Goal: Information Seeking & Learning: Learn about a topic

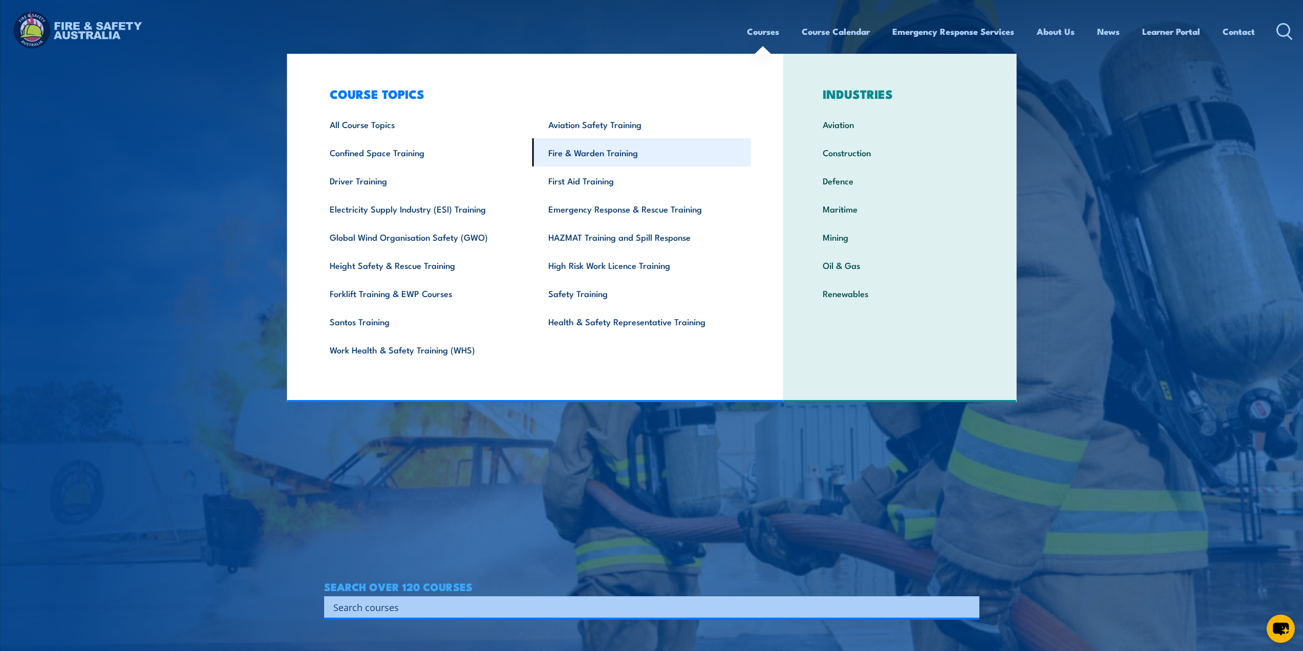
click at [629, 150] on link "Fire & Warden Training" at bounding box center [641, 152] width 219 height 28
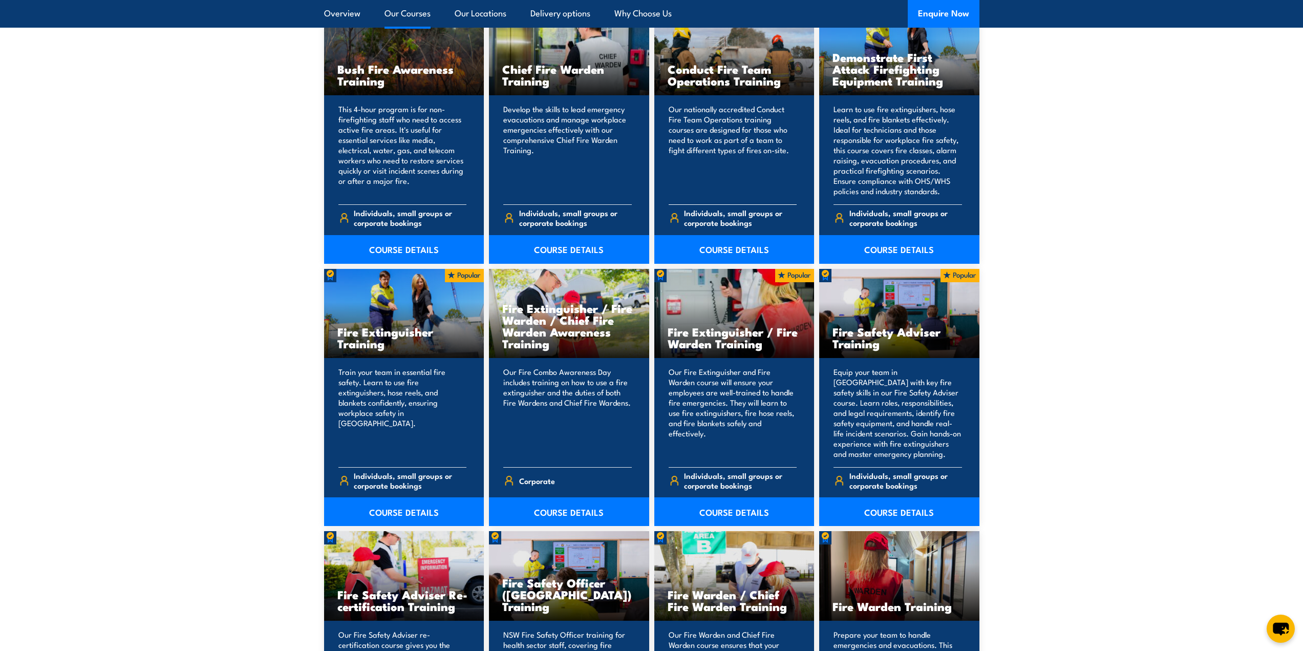
scroll to position [870, 0]
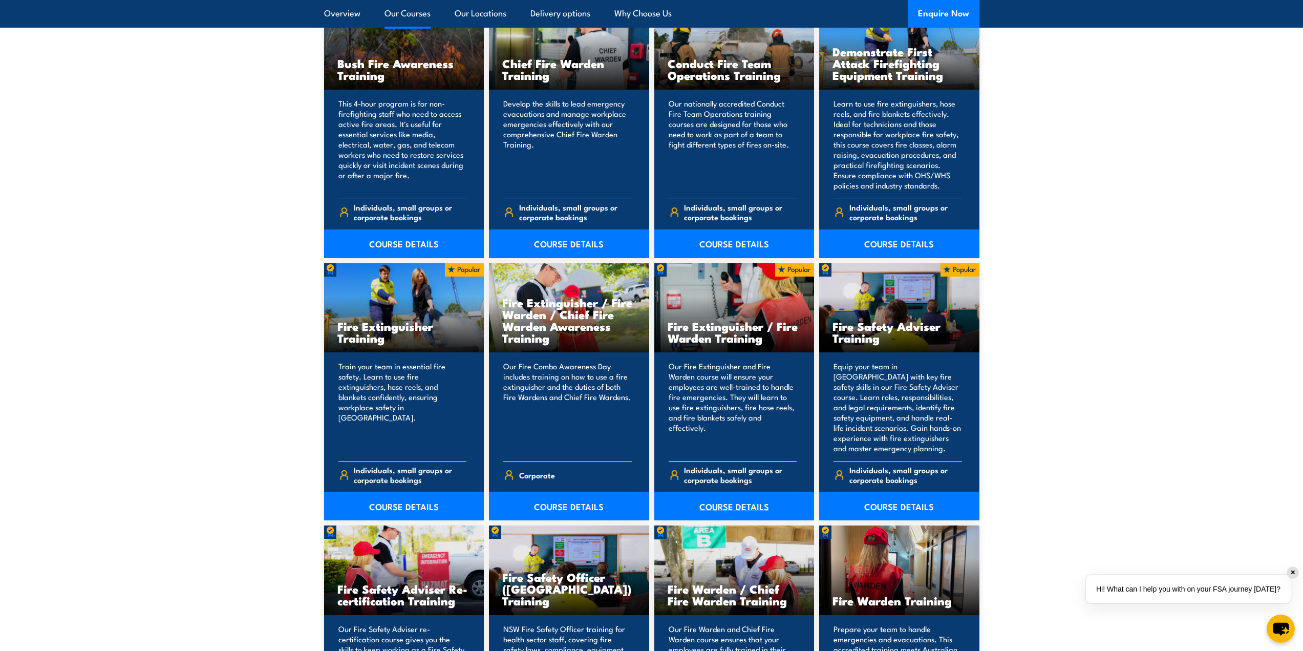
click at [743, 509] on link "COURSE DETAILS" at bounding box center [734, 505] width 160 height 29
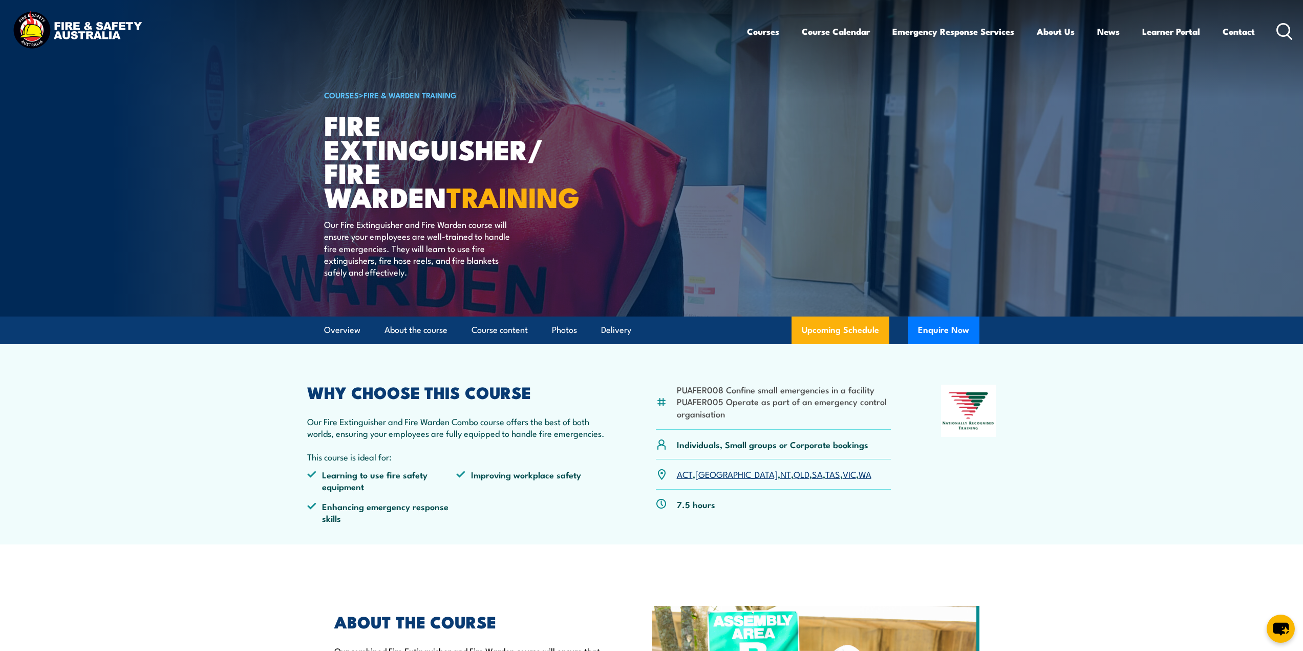
click at [794, 476] on link "QLD" at bounding box center [802, 473] width 16 height 12
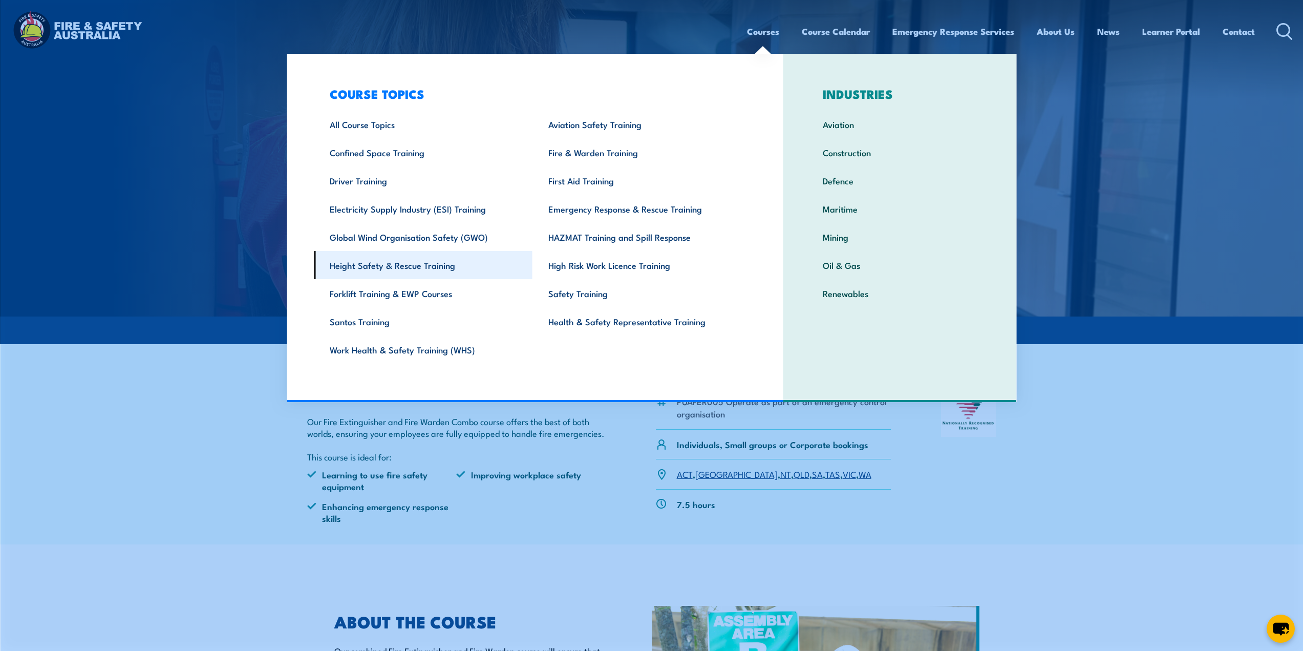
click at [398, 272] on link "Height Safety & Rescue Training" at bounding box center [423, 265] width 219 height 28
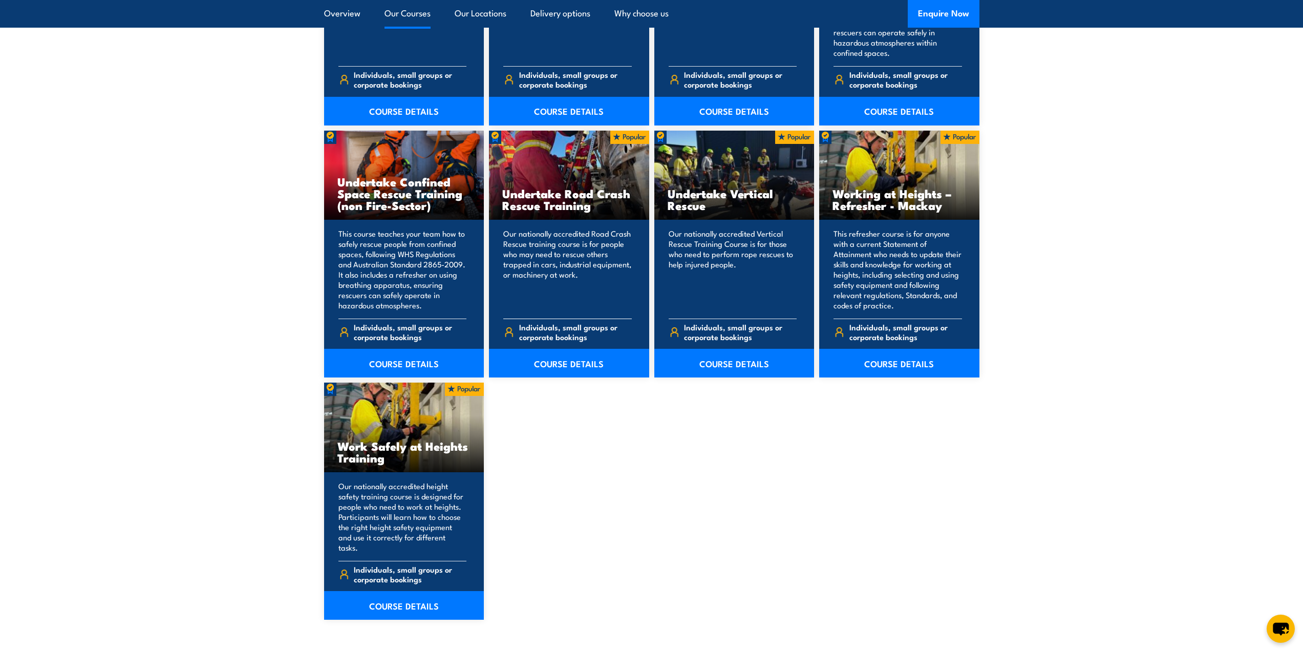
scroll to position [1024, 0]
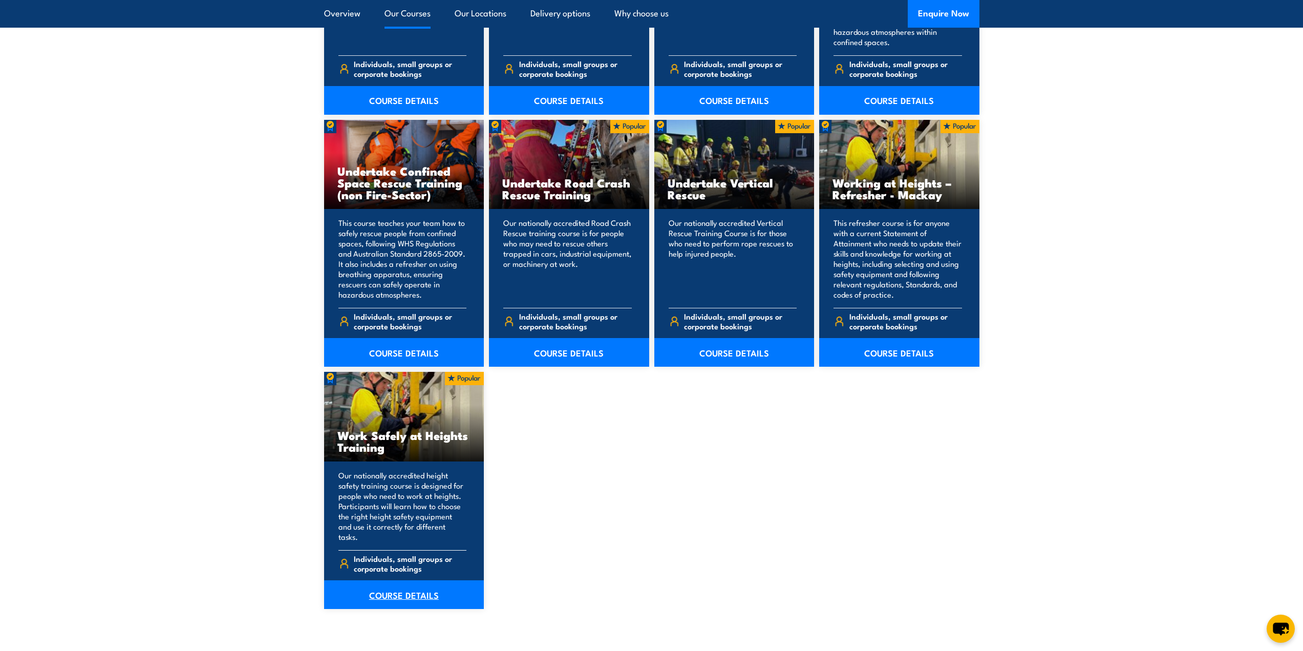
click at [433, 586] on link "COURSE DETAILS" at bounding box center [404, 594] width 160 height 29
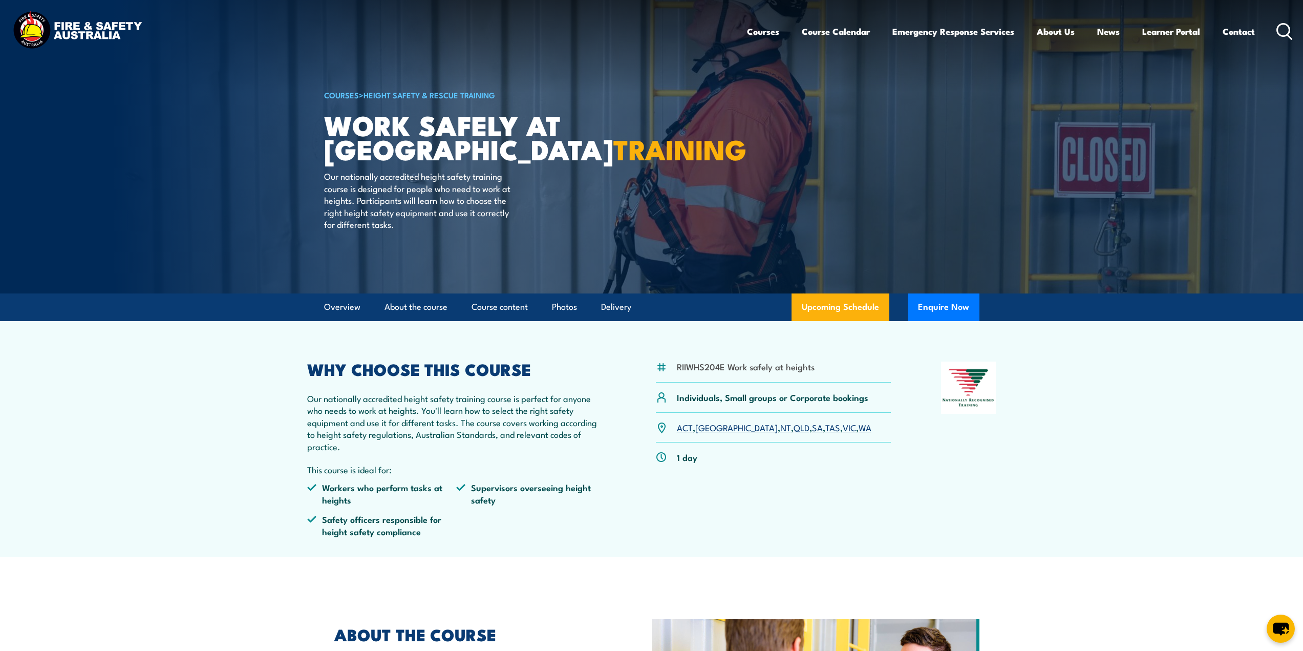
click at [794, 429] on link "QLD" at bounding box center [802, 427] width 16 height 12
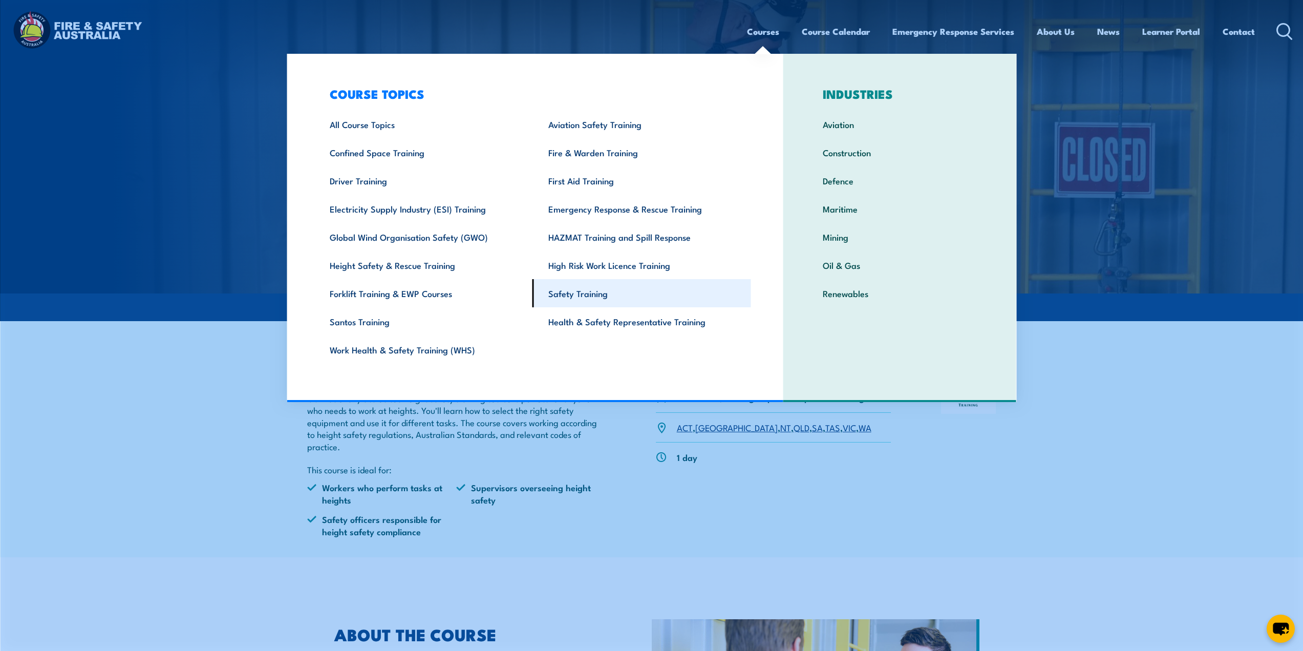
click at [599, 297] on link "Safety Training" at bounding box center [641, 293] width 219 height 28
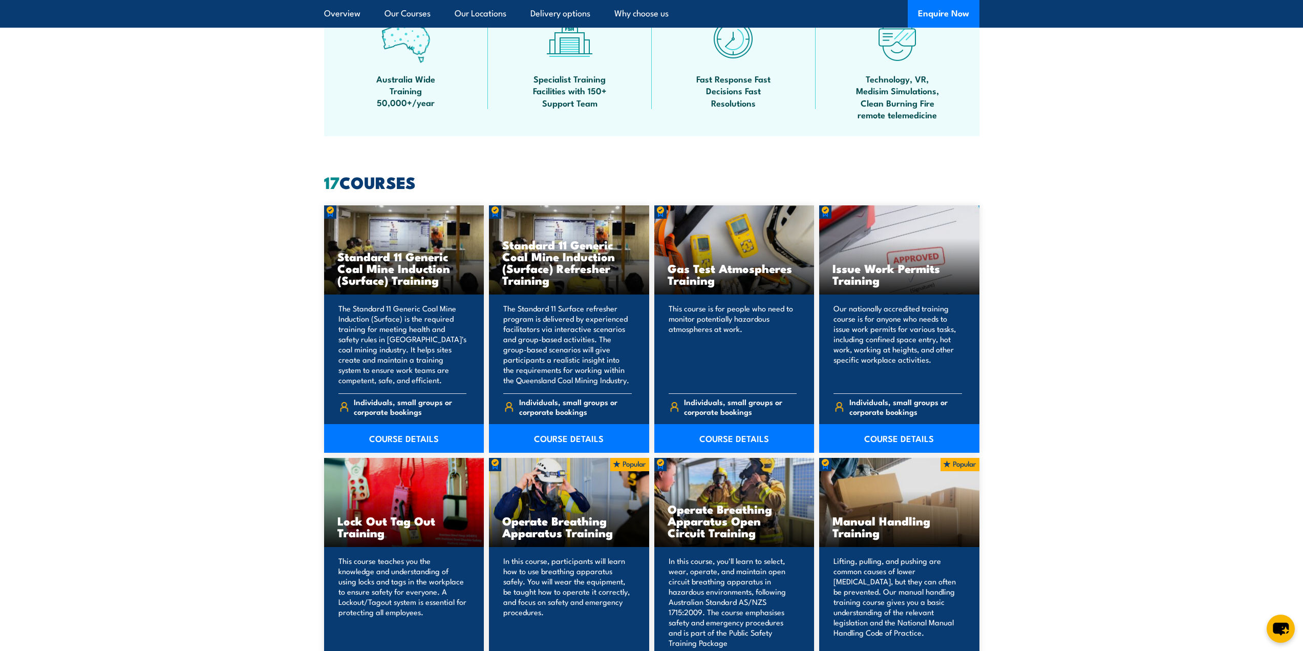
scroll to position [973, 0]
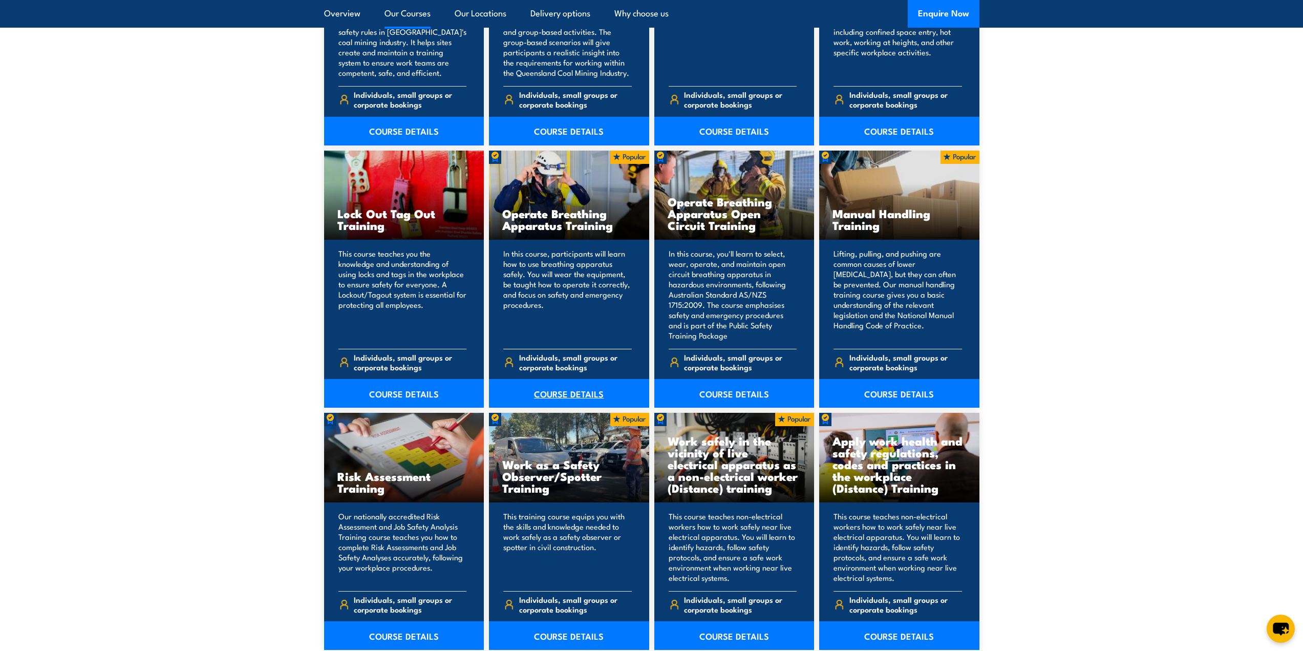
click at [579, 397] on link "COURSE DETAILS" at bounding box center [569, 393] width 160 height 29
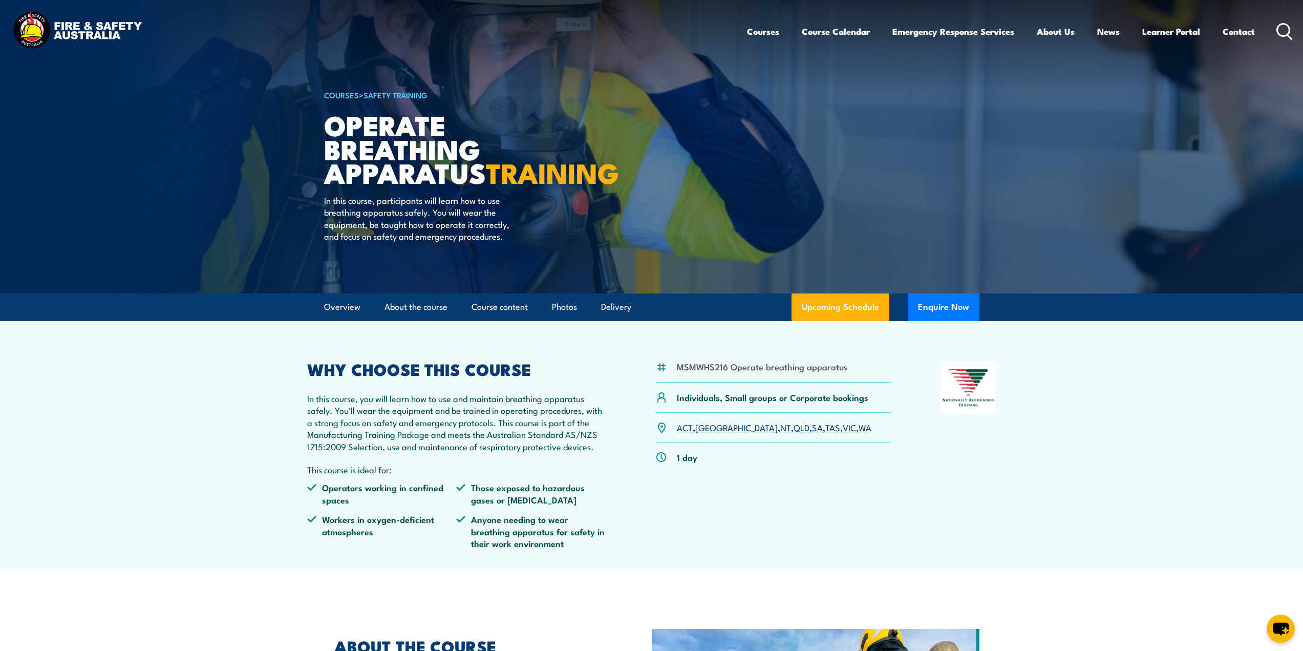
click at [794, 433] on link "QLD" at bounding box center [802, 427] width 16 height 12
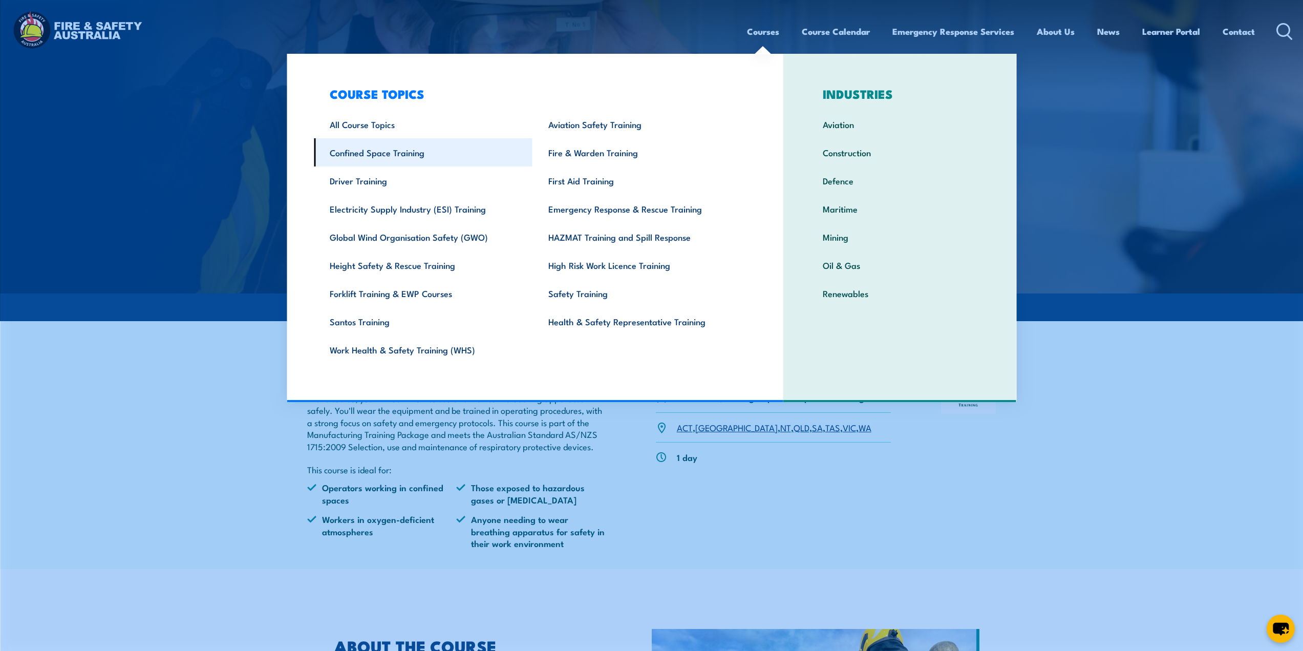
click at [414, 154] on link "Confined Space Training" at bounding box center [423, 152] width 219 height 28
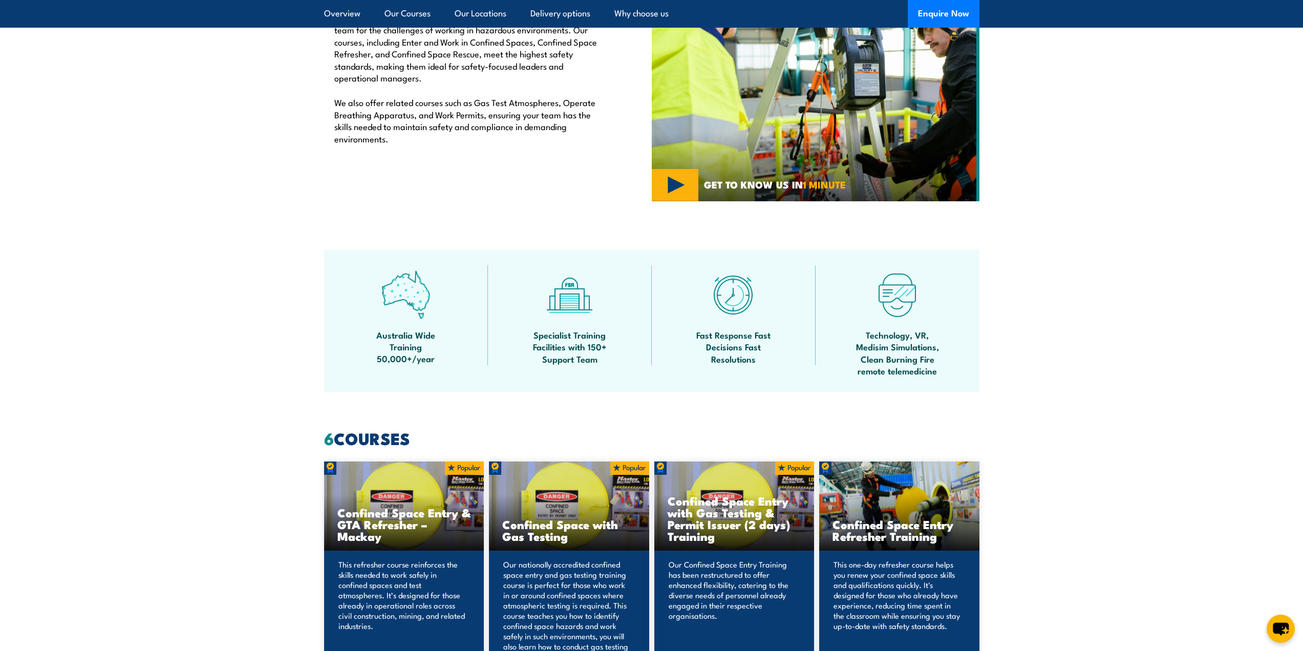
scroll to position [666, 0]
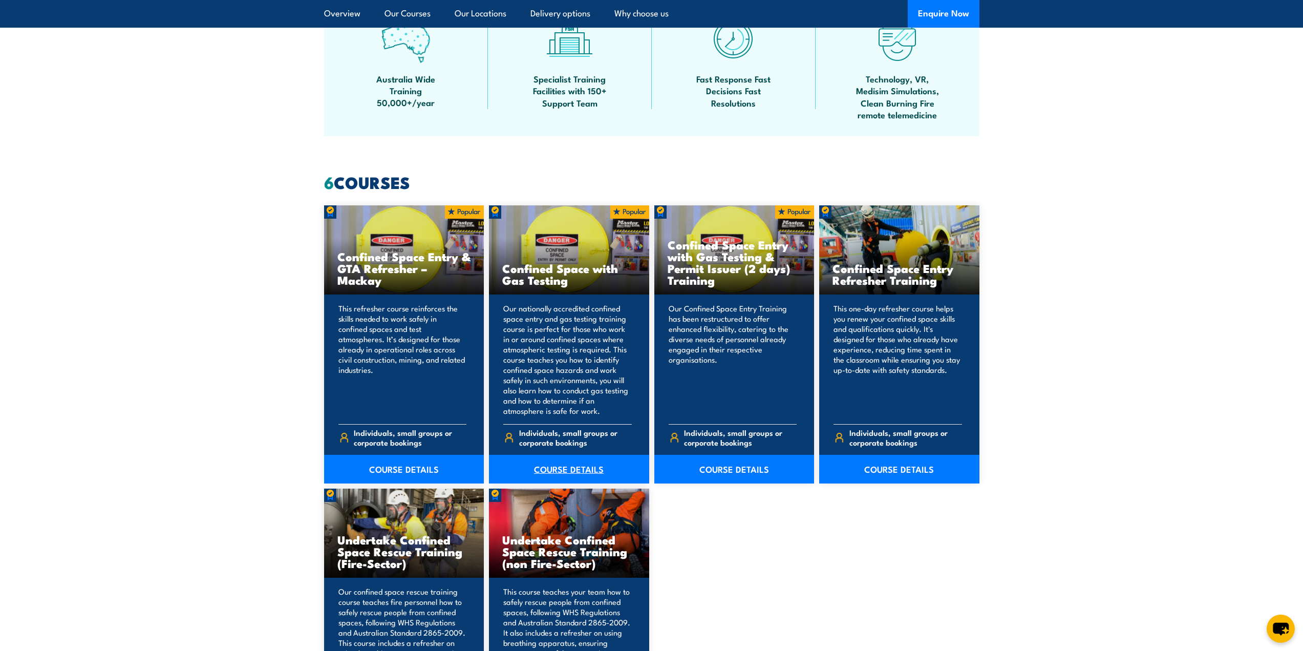
click at [570, 466] on link "COURSE DETAILS" at bounding box center [569, 469] width 160 height 29
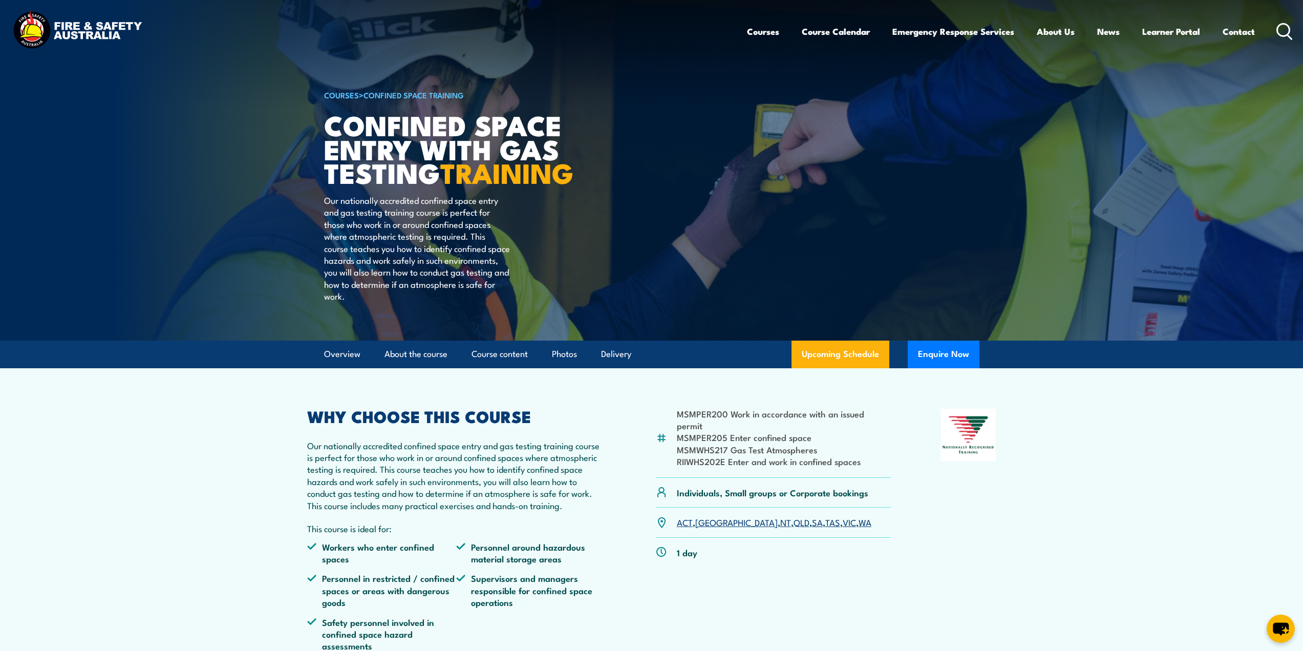
click at [794, 528] on link "QLD" at bounding box center [802, 522] width 16 height 12
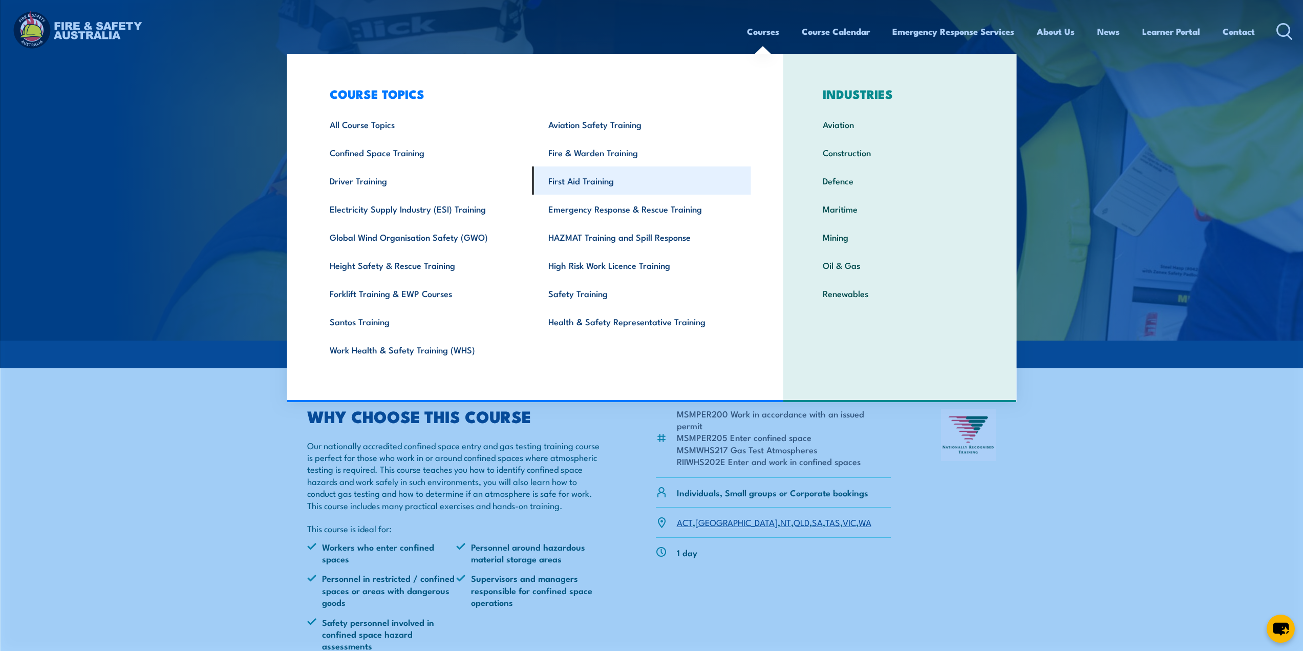
click at [591, 183] on link "First Aid Training" at bounding box center [641, 180] width 219 height 28
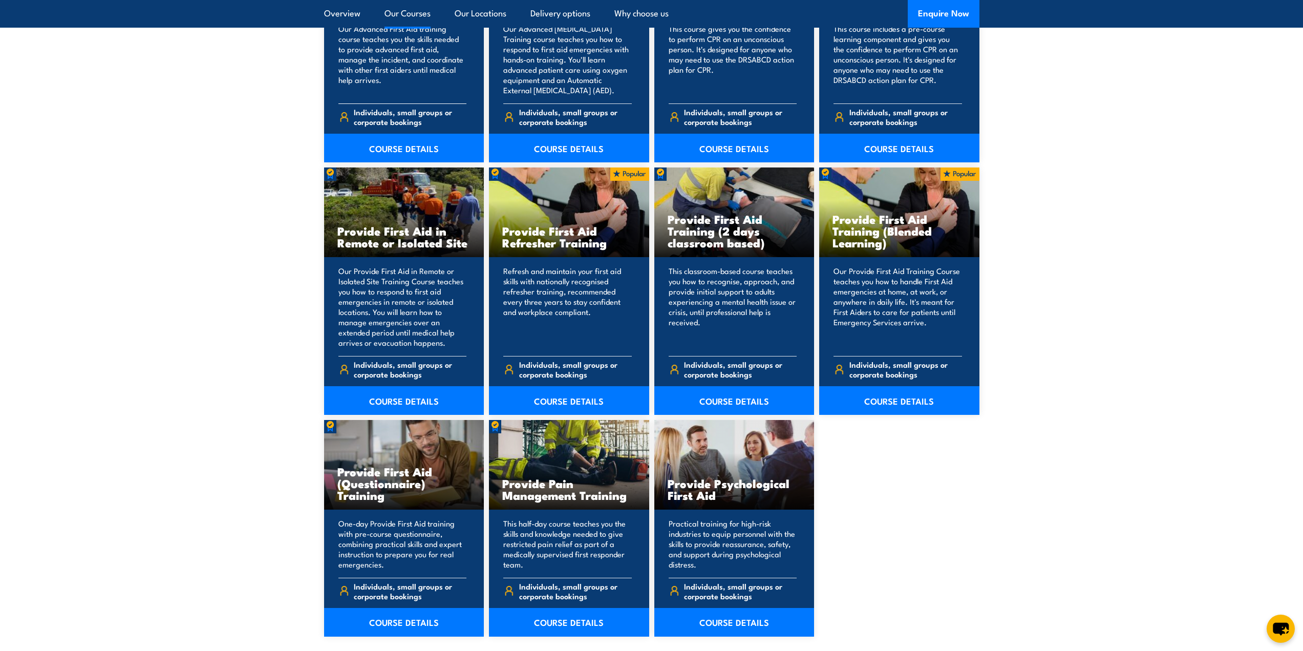
scroll to position [1433, 0]
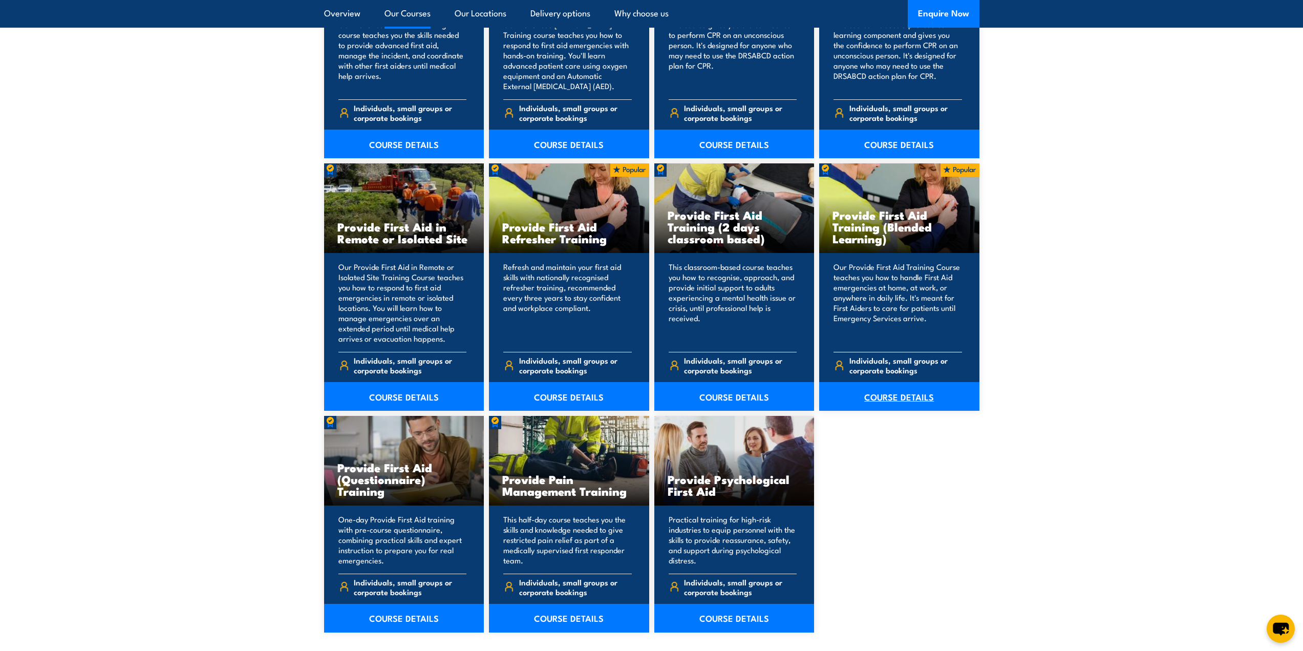
click at [907, 397] on link "COURSE DETAILS" at bounding box center [899, 396] width 160 height 29
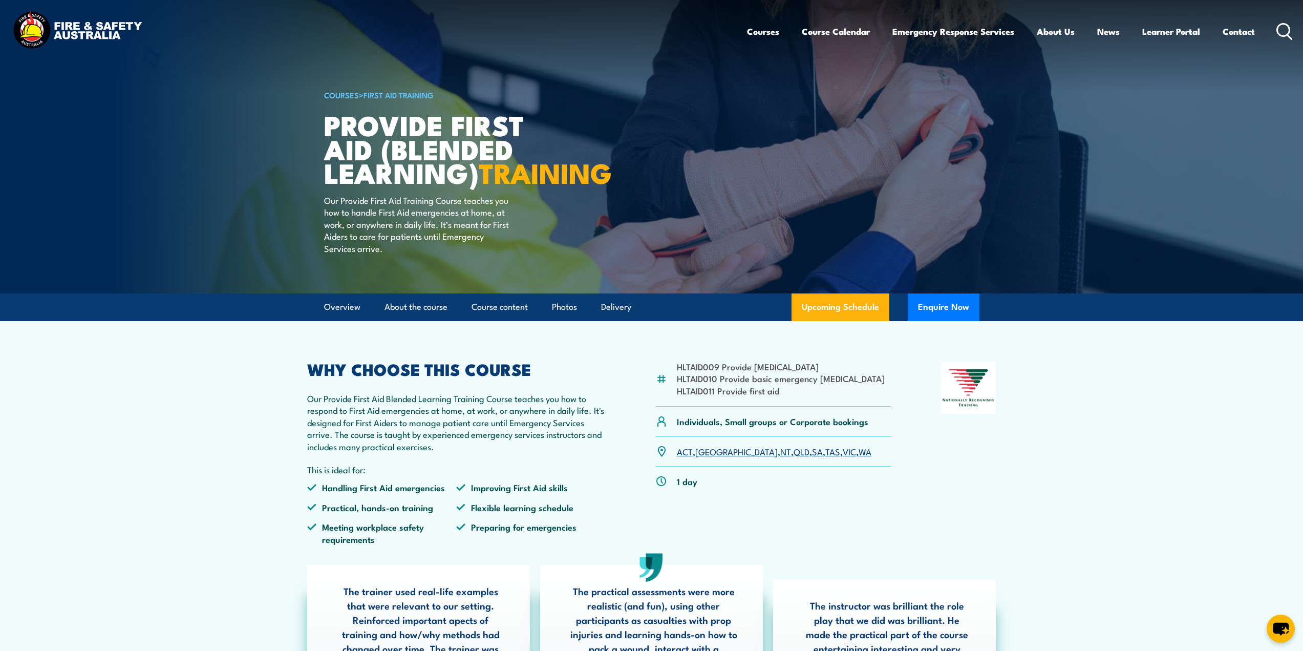
click at [794, 457] on link "QLD" at bounding box center [802, 451] width 16 height 12
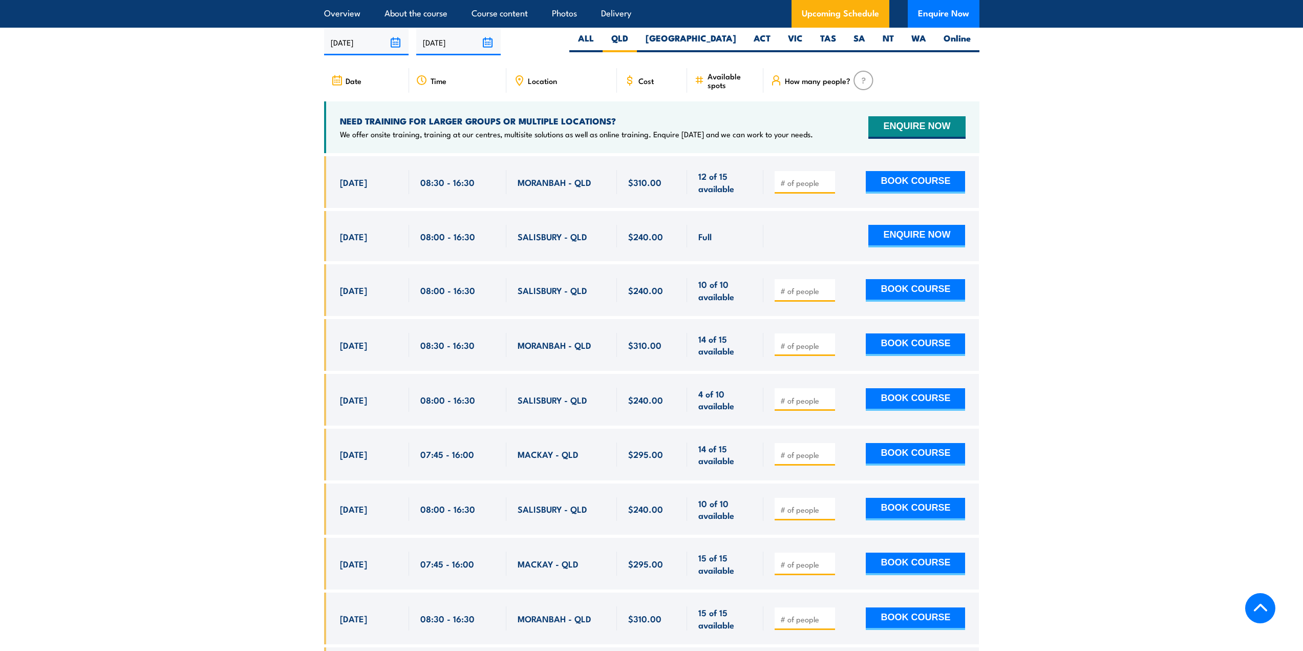
scroll to position [2029, 0]
